Goal: Task Accomplishment & Management: Complete application form

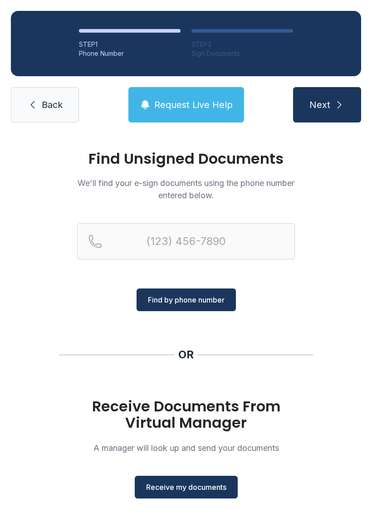
click at [60, 102] on span "Back" at bounding box center [52, 104] width 21 height 13
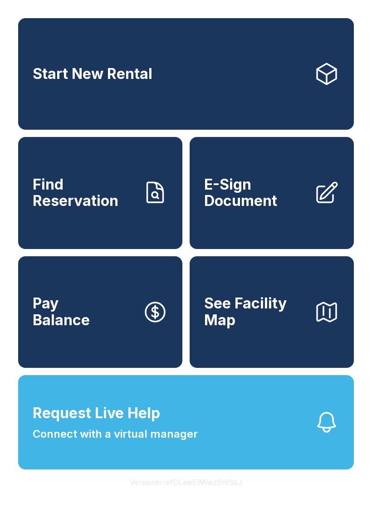
click at [257, 199] on span "E-Sign Document" at bounding box center [255, 193] width 103 height 33
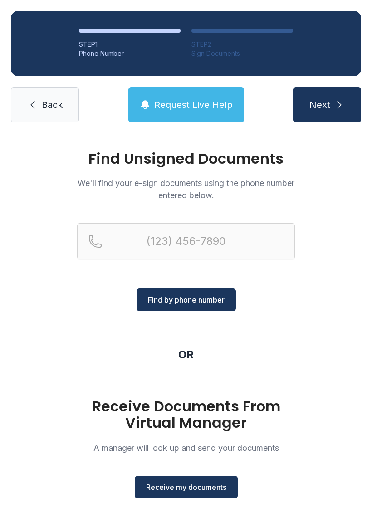
click at [185, 490] on span "Receive my documents" at bounding box center [186, 487] width 80 height 11
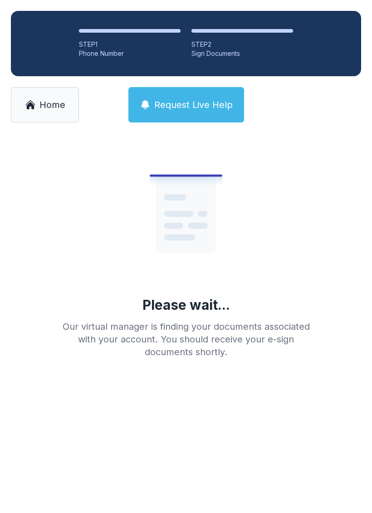
click at [48, 104] on span "Home" at bounding box center [52, 104] width 26 height 13
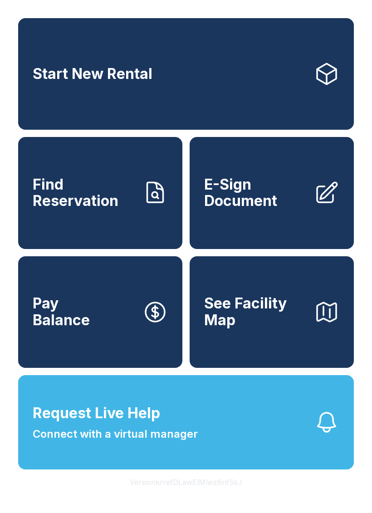
click at [258, 210] on span "E-Sign Document" at bounding box center [255, 193] width 103 height 33
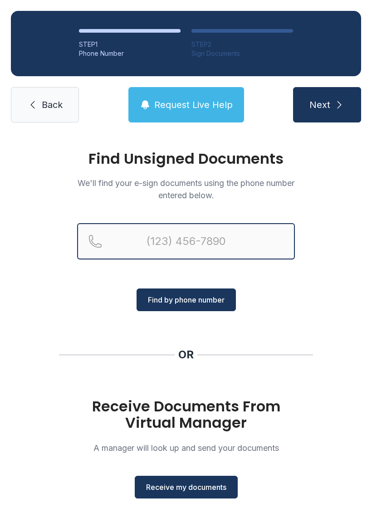
click at [134, 236] on input "Reservation phone number" at bounding box center [186, 241] width 218 height 36
type input "("
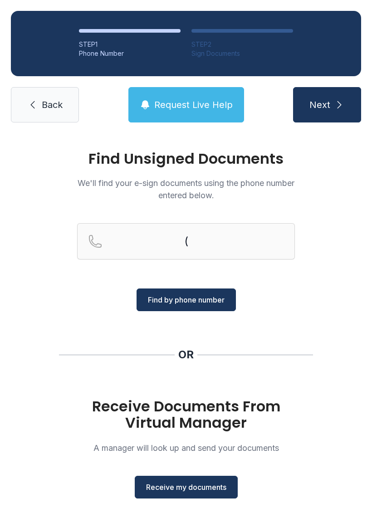
click at [39, 107] on link "Back" at bounding box center [45, 104] width 68 height 35
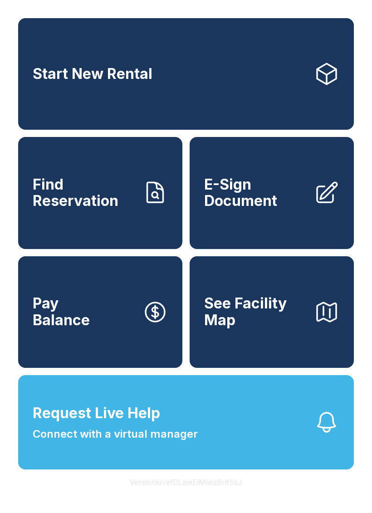
click at [295, 193] on span "E-Sign Document" at bounding box center [255, 193] width 103 height 33
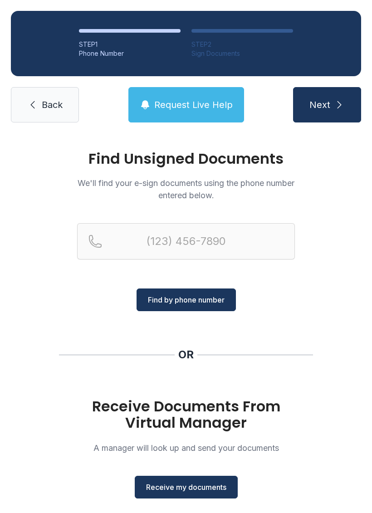
click at [186, 490] on span "Receive my documents" at bounding box center [186, 487] width 80 height 11
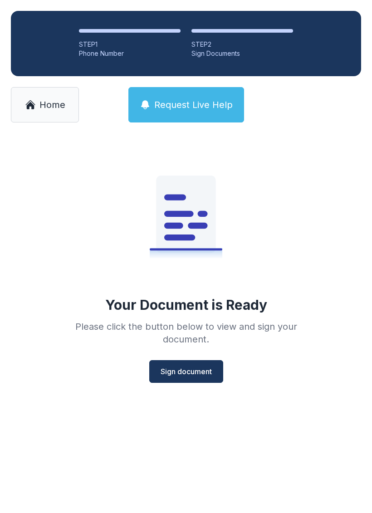
click at [179, 368] on span "Sign document" at bounding box center [186, 371] width 51 height 11
